Goal: Transaction & Acquisition: Purchase product/service

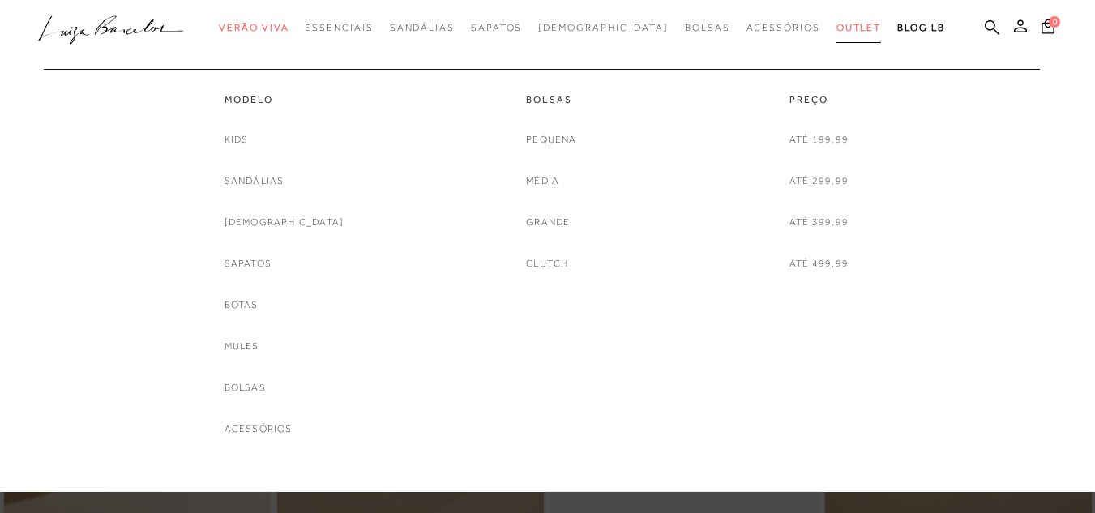
click at [836, 26] on span "Outlet" at bounding box center [858, 27] width 45 height 11
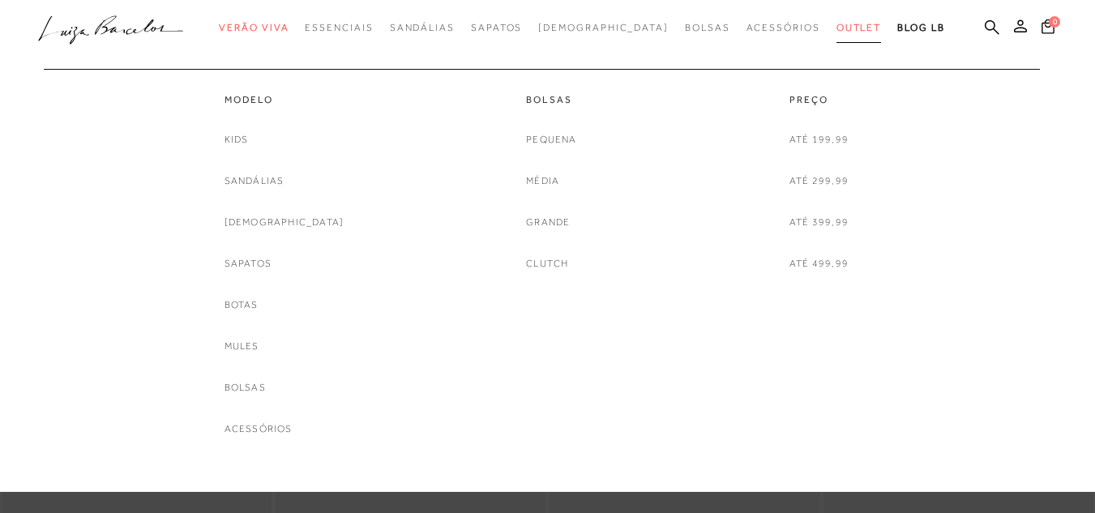
click at [836, 28] on span "Outlet" at bounding box center [858, 27] width 45 height 11
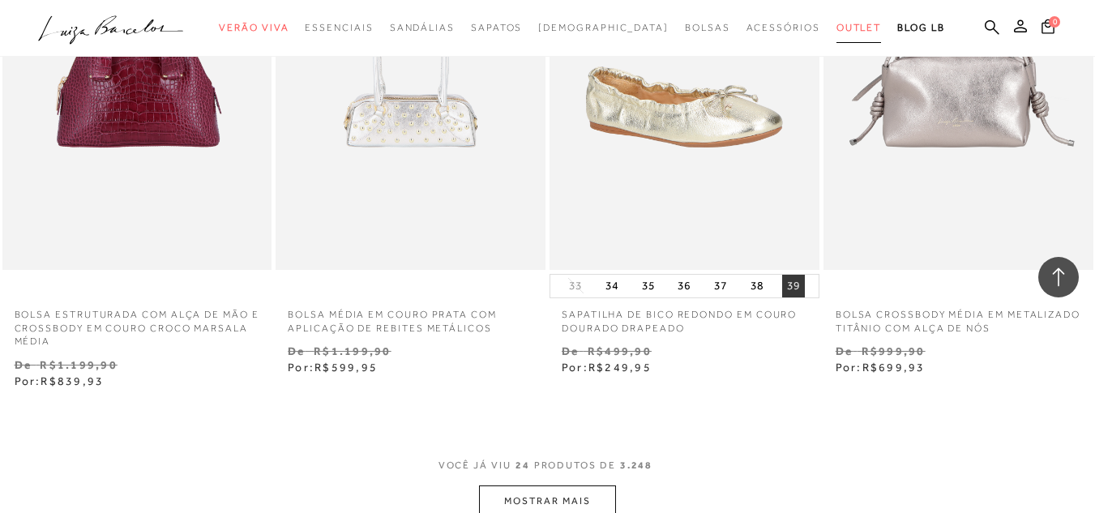
scroll to position [2917, 0]
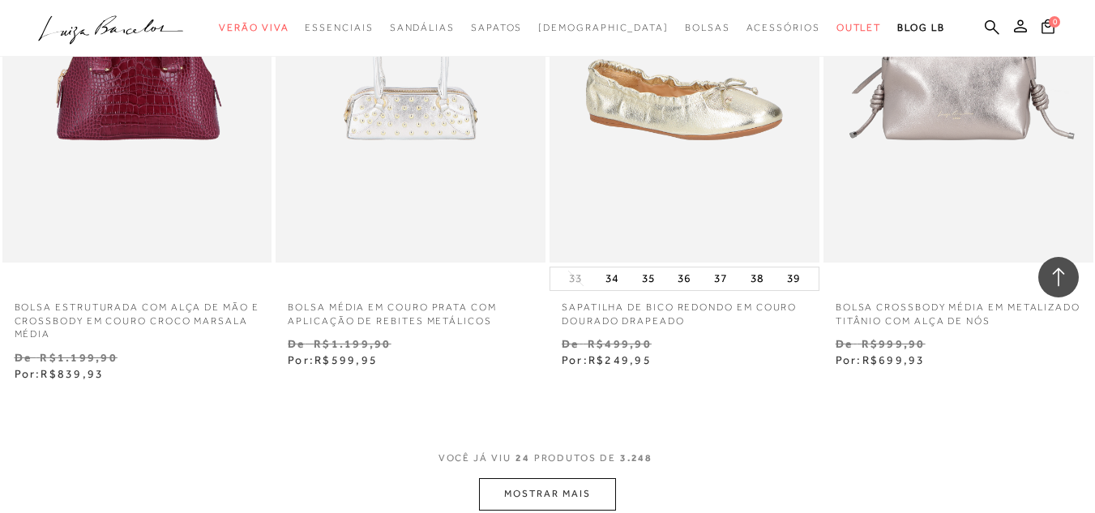
click at [556, 481] on button "MOSTRAR MAIS" at bounding box center [547, 494] width 136 height 32
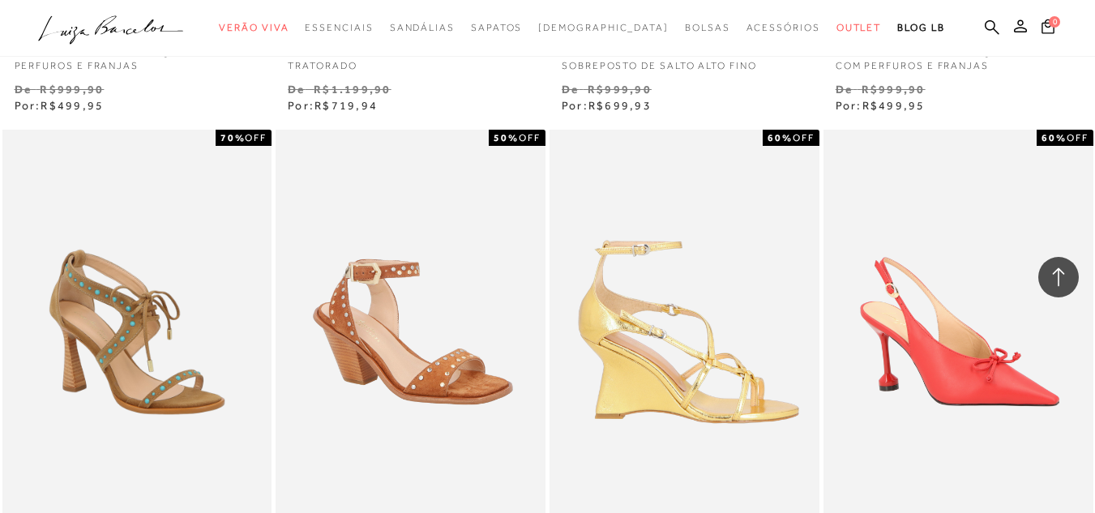
scroll to position [6320, 0]
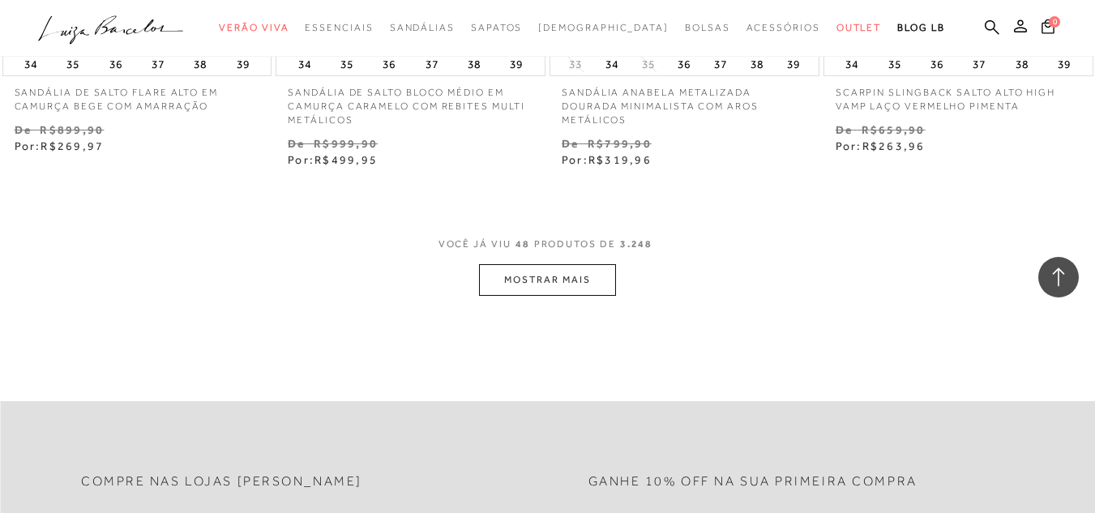
click at [549, 268] on button "MOSTRAR MAIS" at bounding box center [547, 280] width 136 height 32
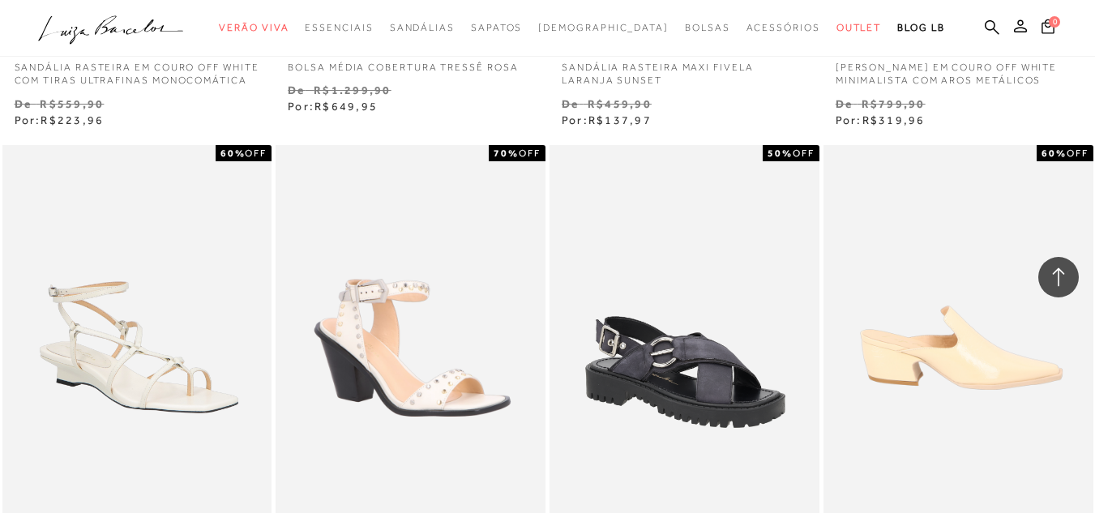
scroll to position [9479, 0]
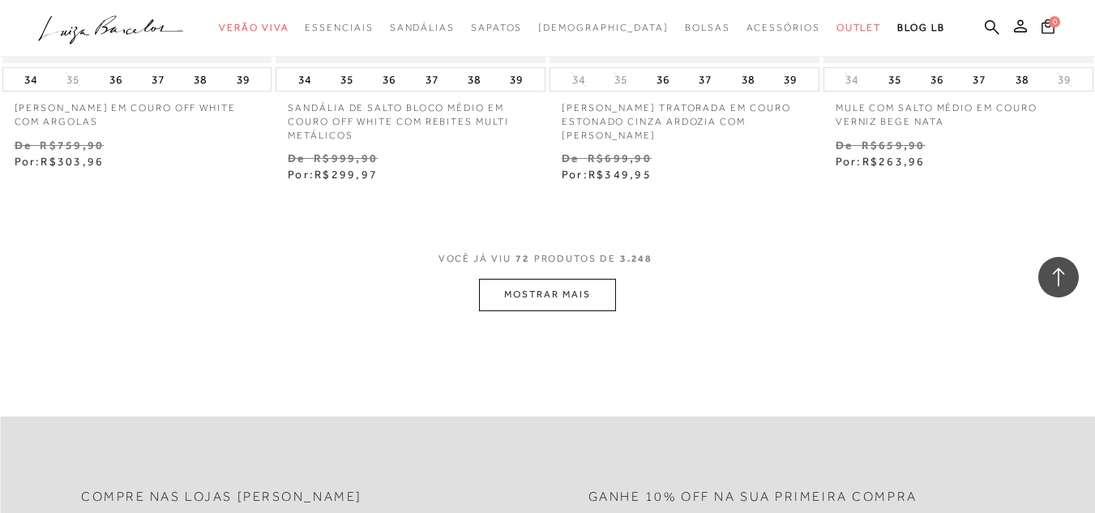
click at [515, 297] on button "MOSTRAR MAIS" at bounding box center [547, 295] width 136 height 32
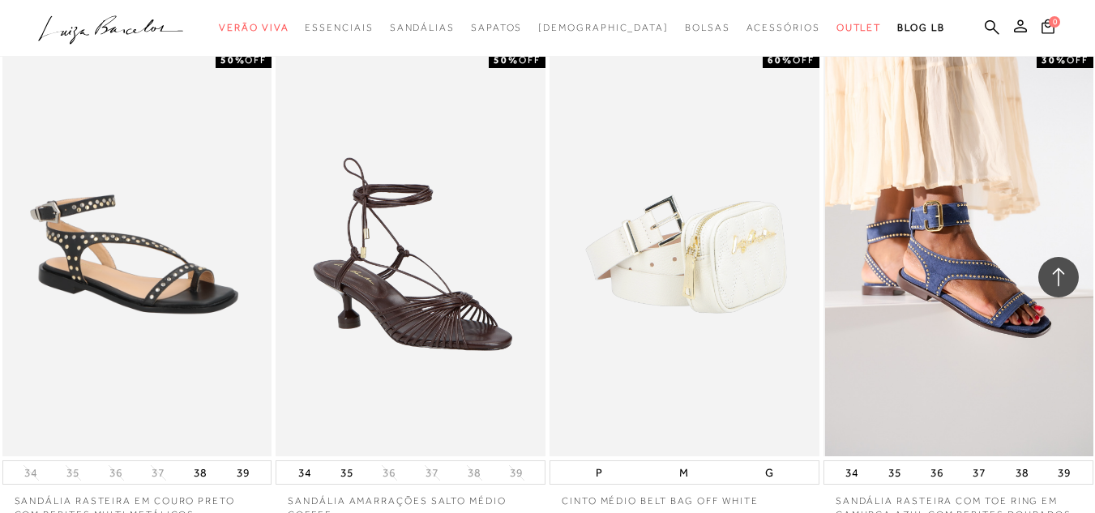
scroll to position [12639, 0]
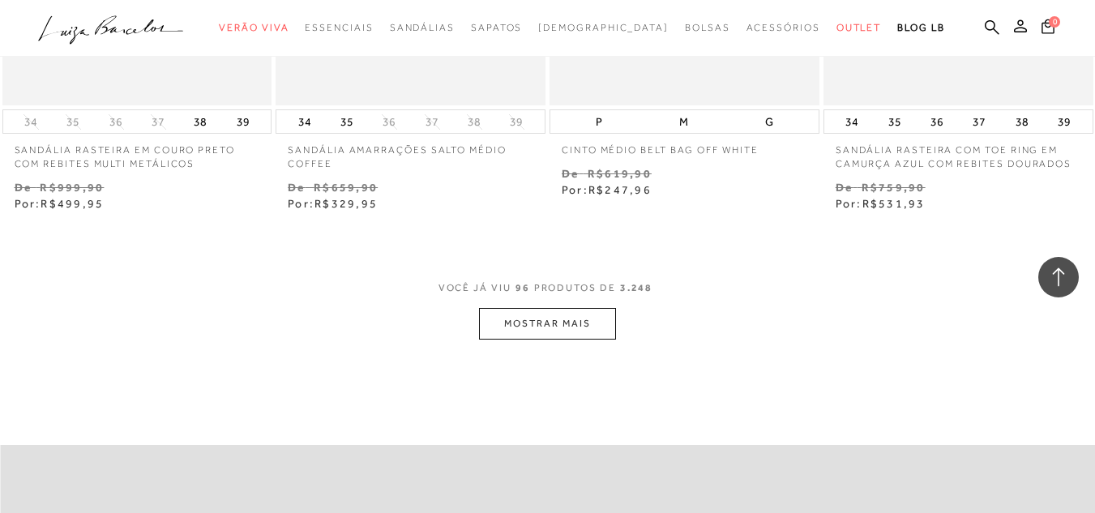
click at [572, 316] on button "MOSTRAR MAIS" at bounding box center [547, 324] width 136 height 32
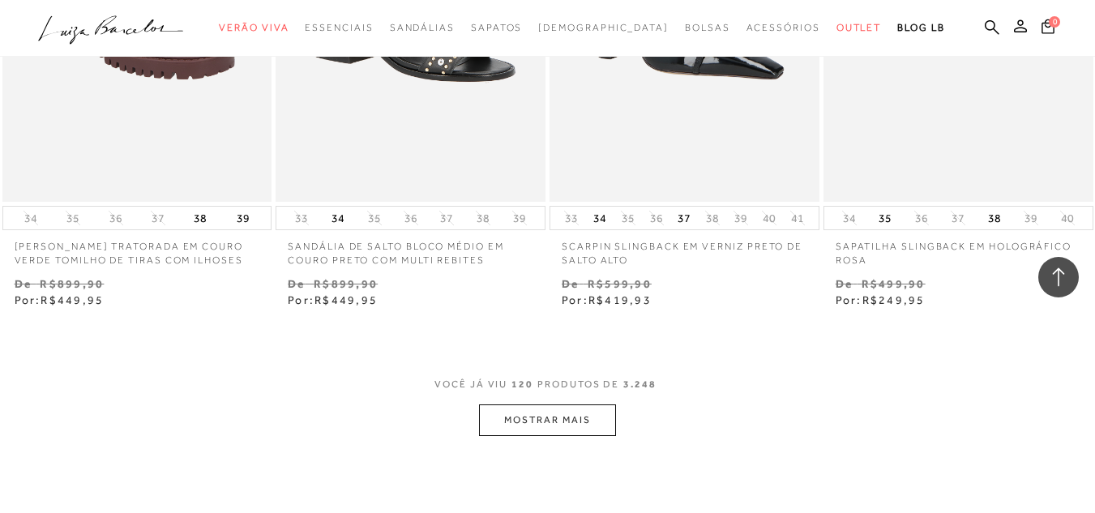
scroll to position [15799, 0]
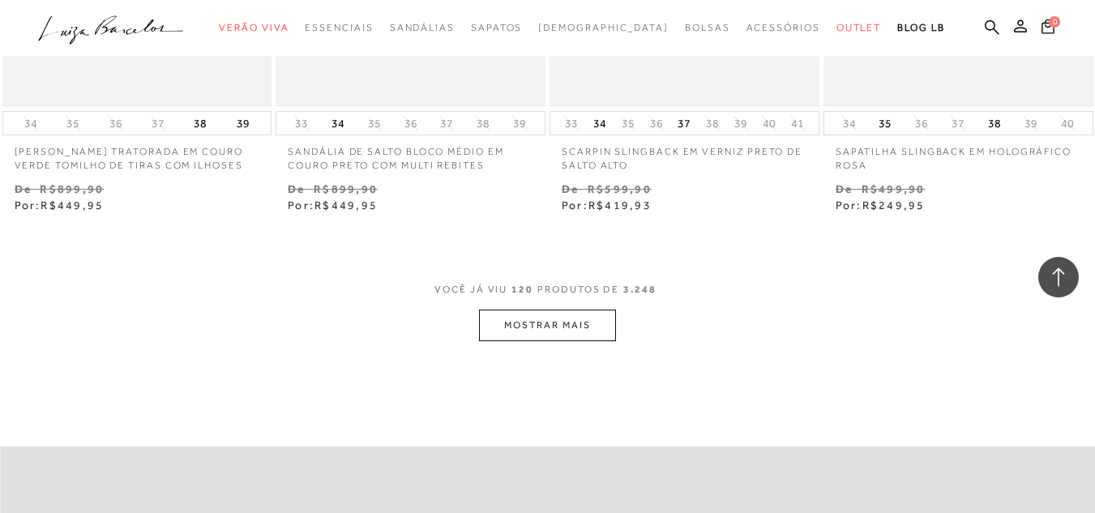
click at [568, 314] on button "MOSTRAR MAIS" at bounding box center [547, 325] width 136 height 32
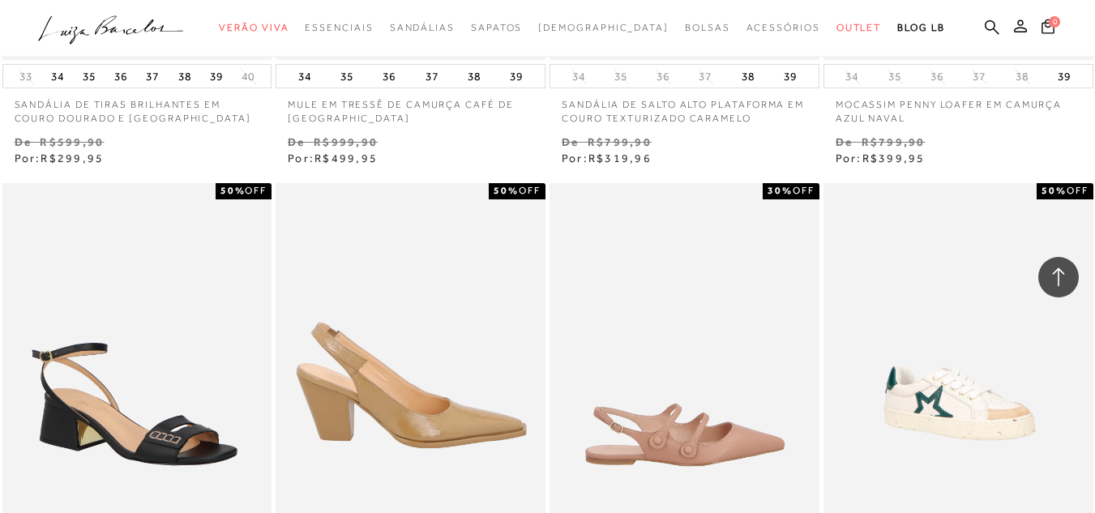
scroll to position [18959, 0]
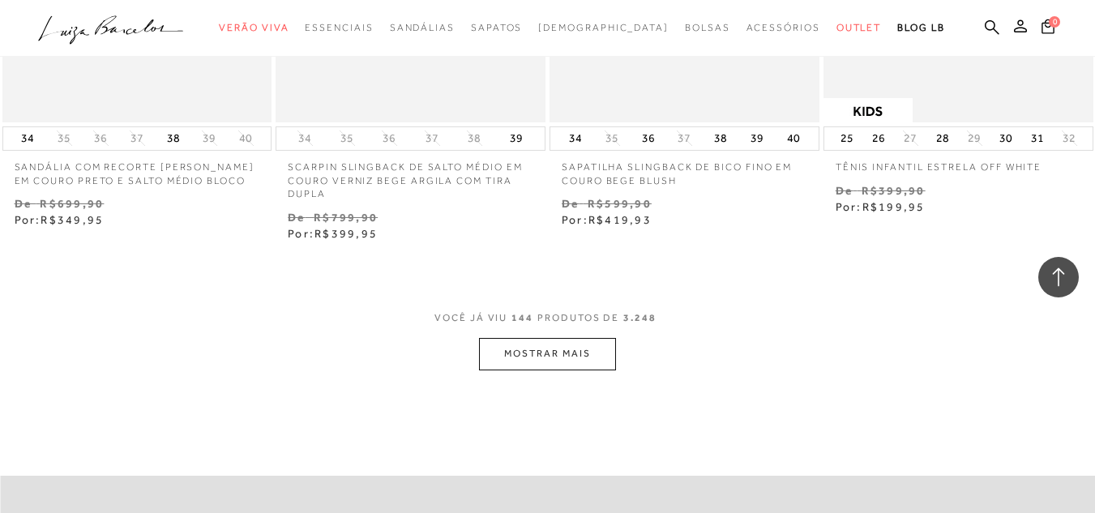
click at [514, 354] on button "MOSTRAR MAIS" at bounding box center [547, 354] width 136 height 32
click at [517, 352] on div "Loading..." at bounding box center [547, 256] width 1095 height 513
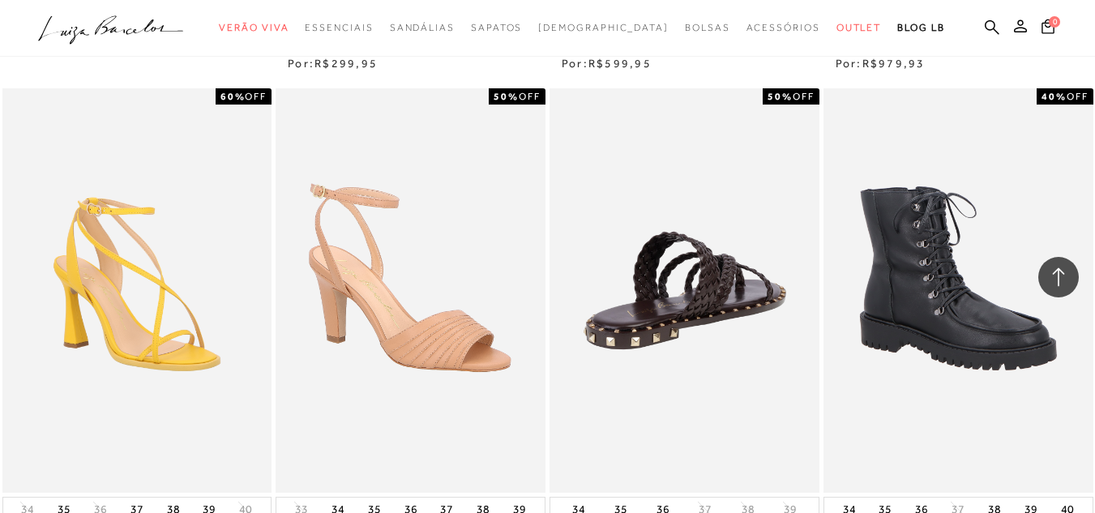
scroll to position [19931, 0]
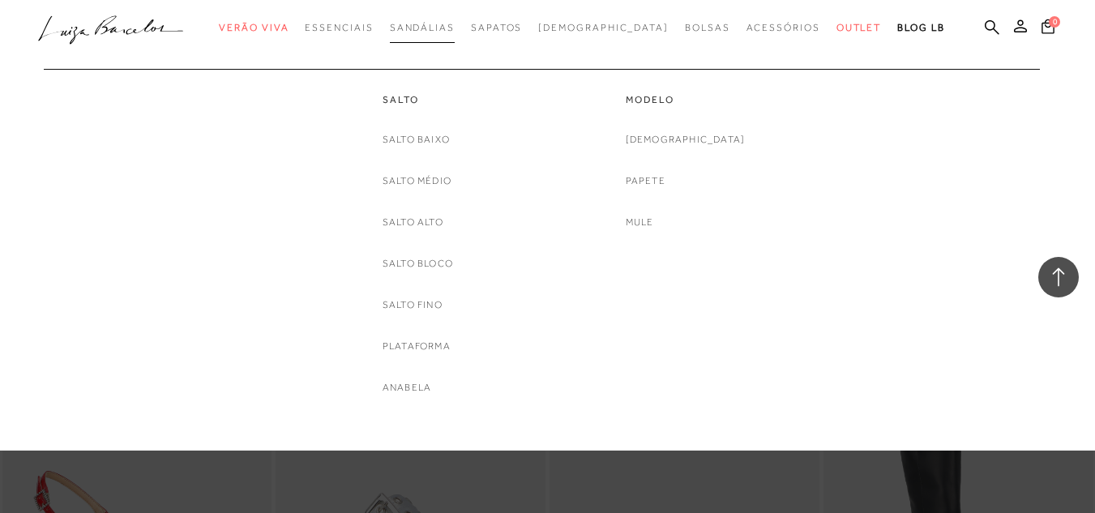
click at [447, 26] on span "Sandálias" at bounding box center [422, 27] width 65 height 11
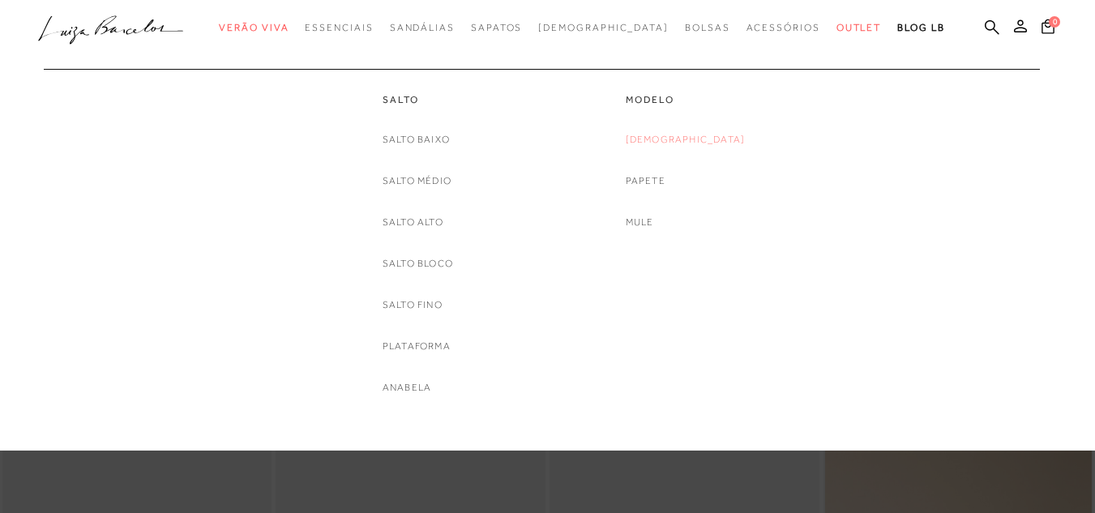
click at [689, 139] on link "[DEMOGRAPHIC_DATA]" at bounding box center [685, 139] width 120 height 17
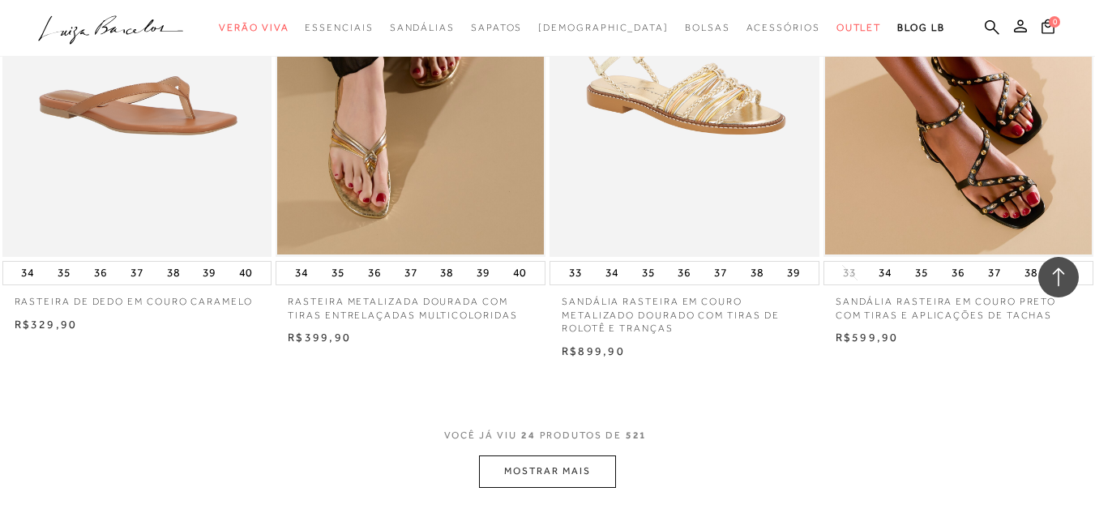
scroll to position [3160, 0]
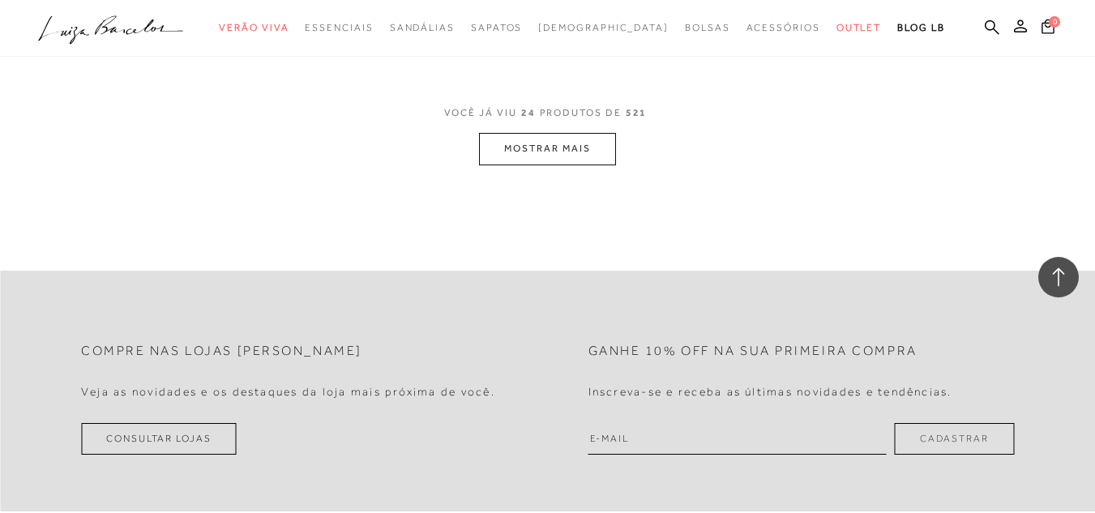
click at [595, 158] on button "MOSTRAR MAIS" at bounding box center [547, 149] width 136 height 32
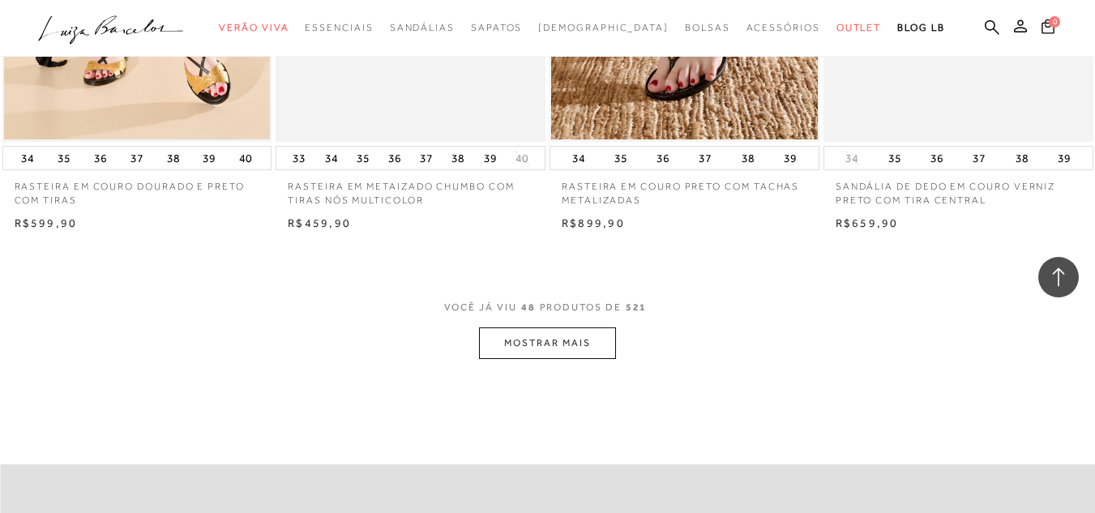
scroll to position [6077, 0]
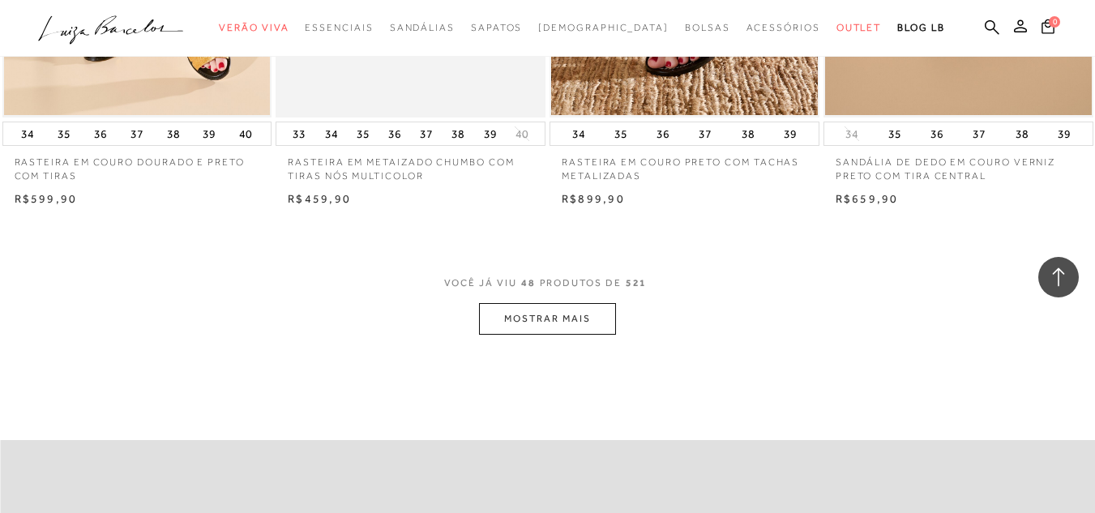
click at [573, 303] on button "MOSTRAR MAIS" at bounding box center [547, 319] width 136 height 32
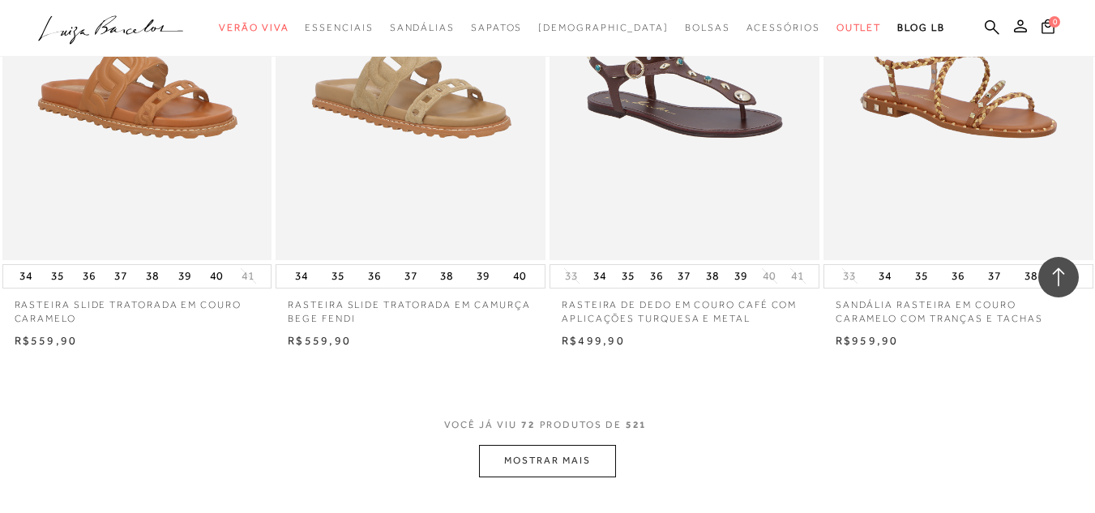
scroll to position [8993, 0]
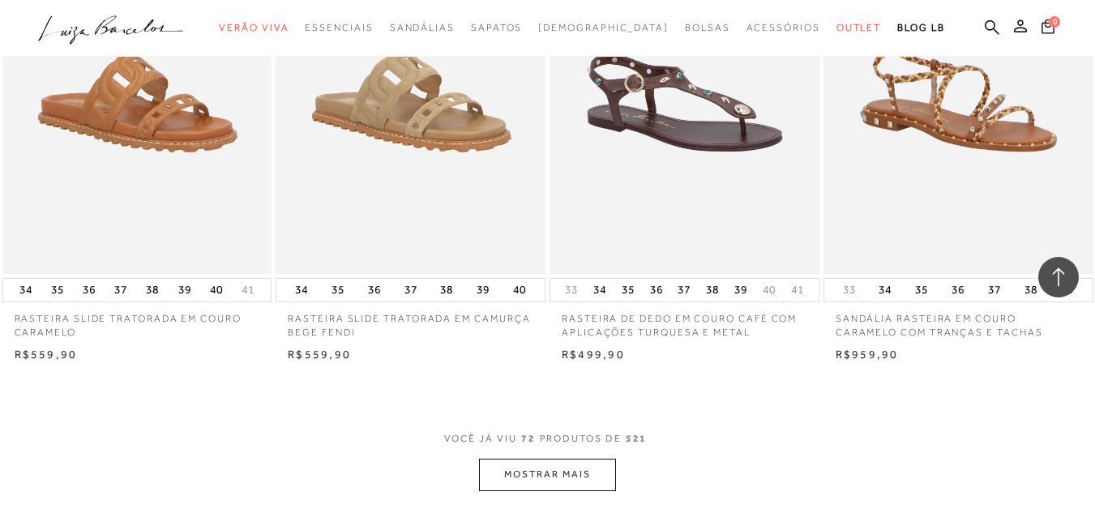
click at [581, 459] on button "MOSTRAR MAIS" at bounding box center [547, 475] width 136 height 32
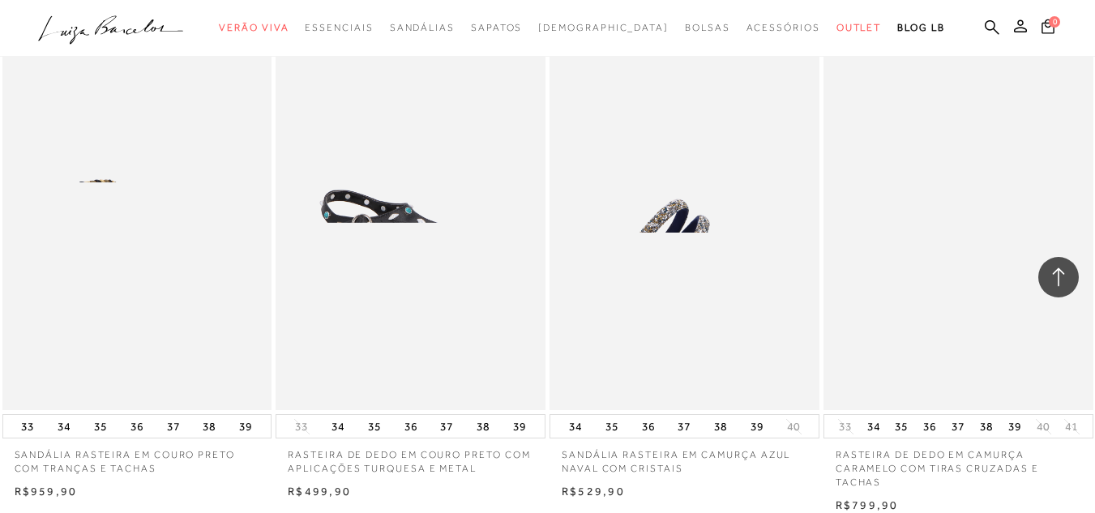
scroll to position [12153, 0]
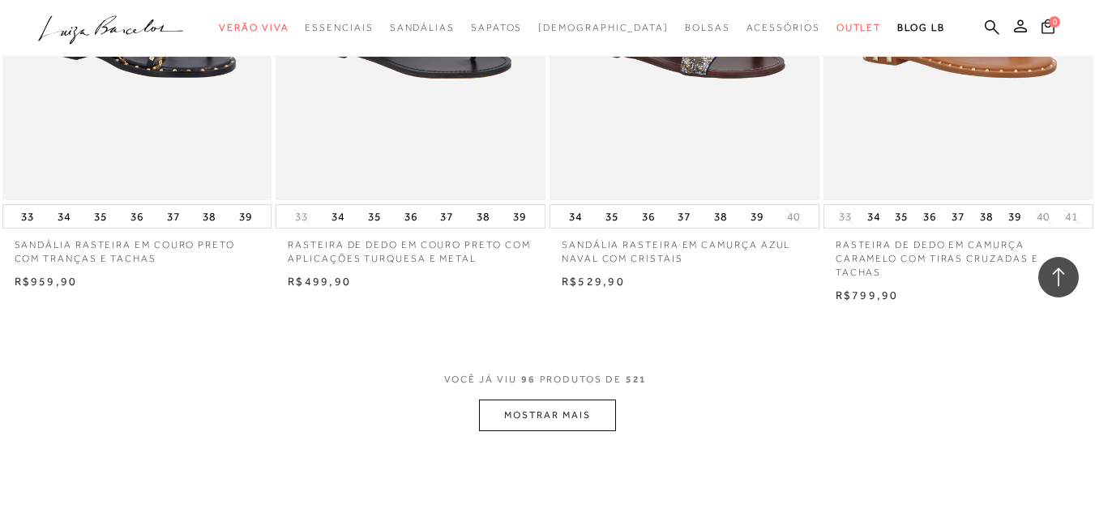
click at [528, 399] on button "MOSTRAR MAIS" at bounding box center [547, 415] width 136 height 32
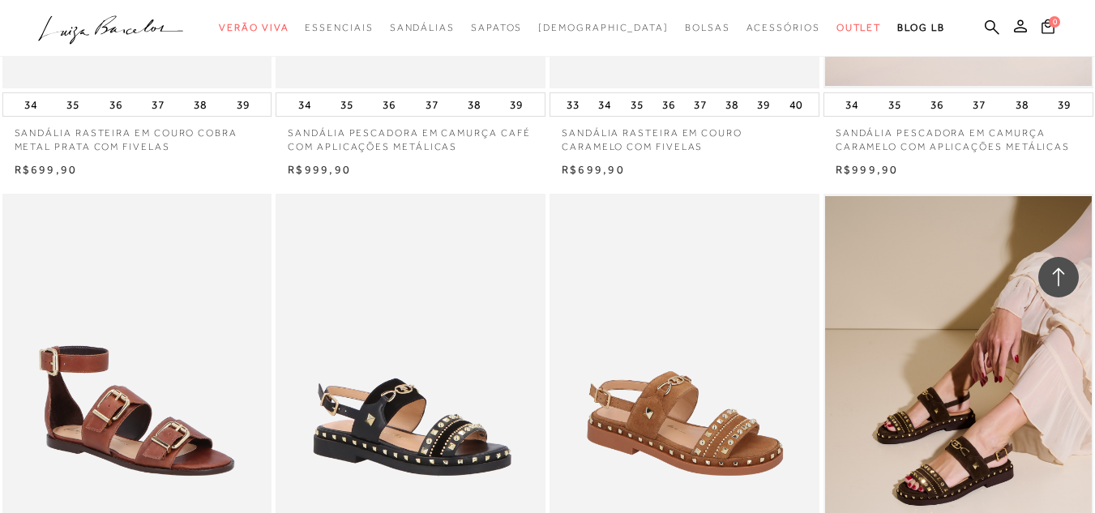
scroll to position [15313, 0]
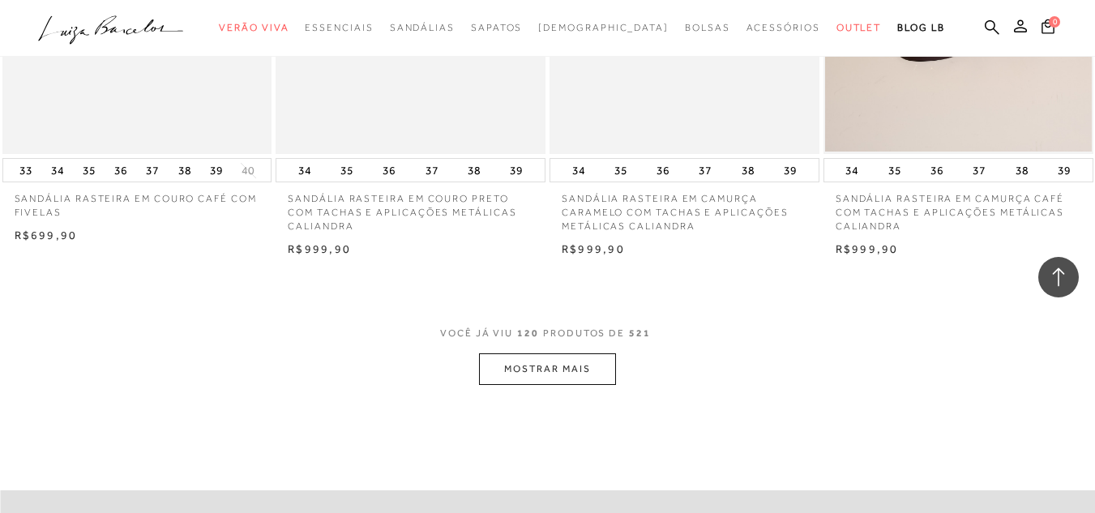
click at [557, 353] on button "MOSTRAR MAIS" at bounding box center [547, 369] width 136 height 32
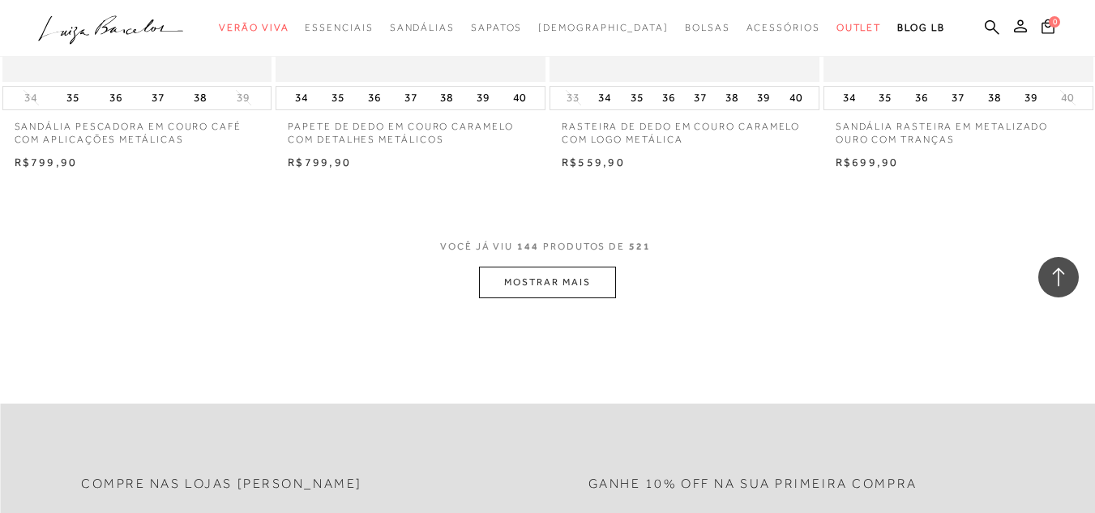
scroll to position [18452, 0]
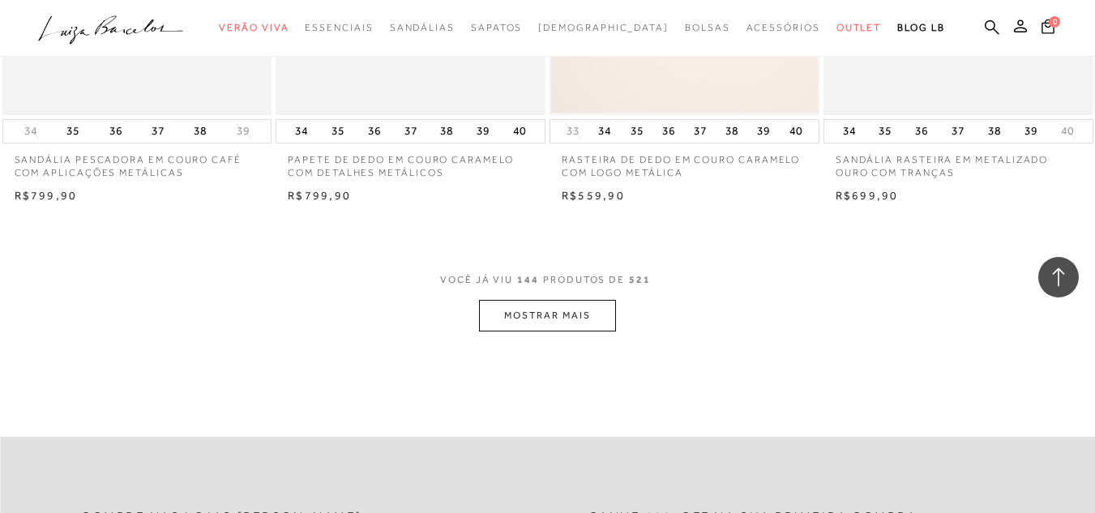
drag, startPoint x: 525, startPoint y: 256, endPoint x: 577, endPoint y: 269, distance: 53.4
click at [525, 271] on span "VOCÊ JÁ VIU 144 PRODUTOS DE 521" at bounding box center [547, 285] width 215 height 29
click at [597, 300] on button "MOSTRAR MAIS" at bounding box center [547, 316] width 136 height 32
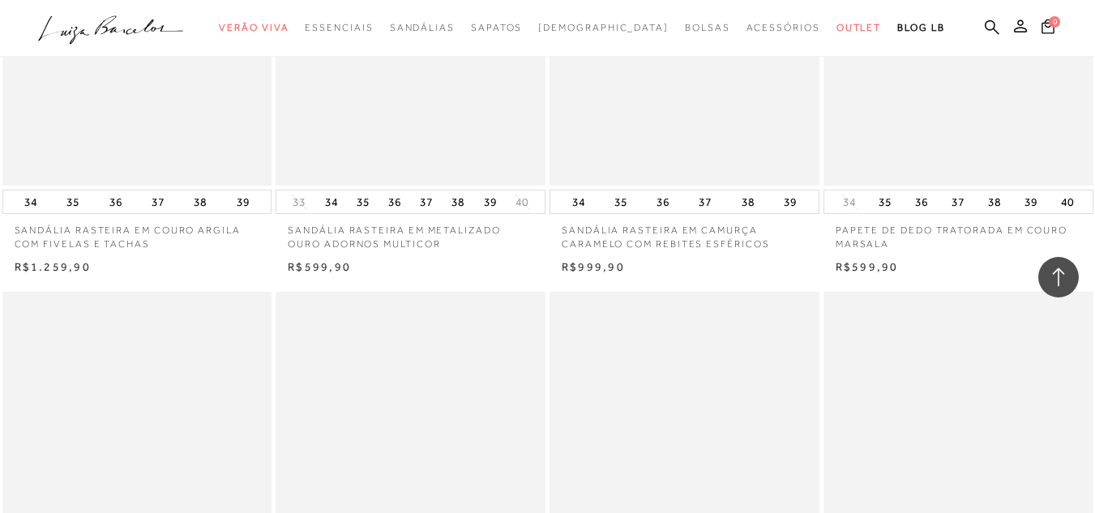
scroll to position [19668, 0]
